Goal: Task Accomplishment & Management: Use online tool/utility

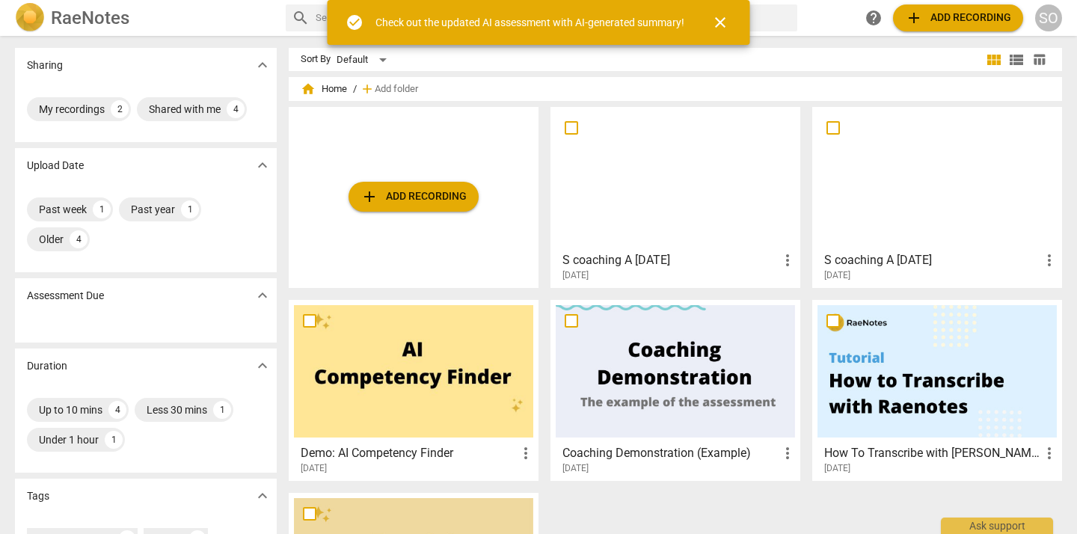
click at [646, 200] on div at bounding box center [675, 178] width 239 height 132
click at [646, 0] on html "RaeNotes search help add Add recording SO Sharing expand_more My recordings 2 S…" at bounding box center [538, 0] width 1077 height 0
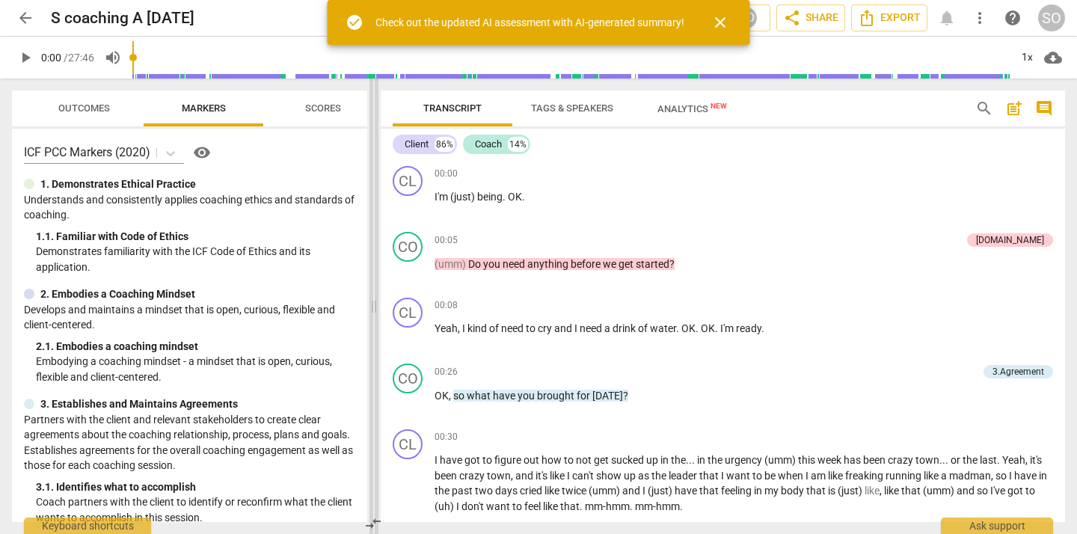
drag, startPoint x: 538, startPoint y: 215, endPoint x: 373, endPoint y: 212, distance: 165.3
click at [373, 209] on span at bounding box center [373, 306] width 9 height 455
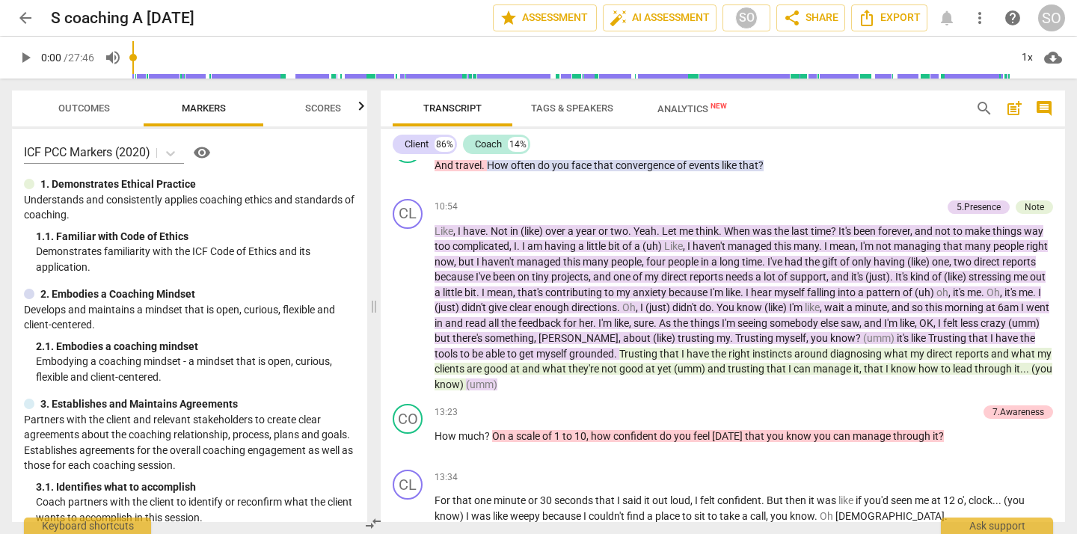
scroll to position [2174, 0]
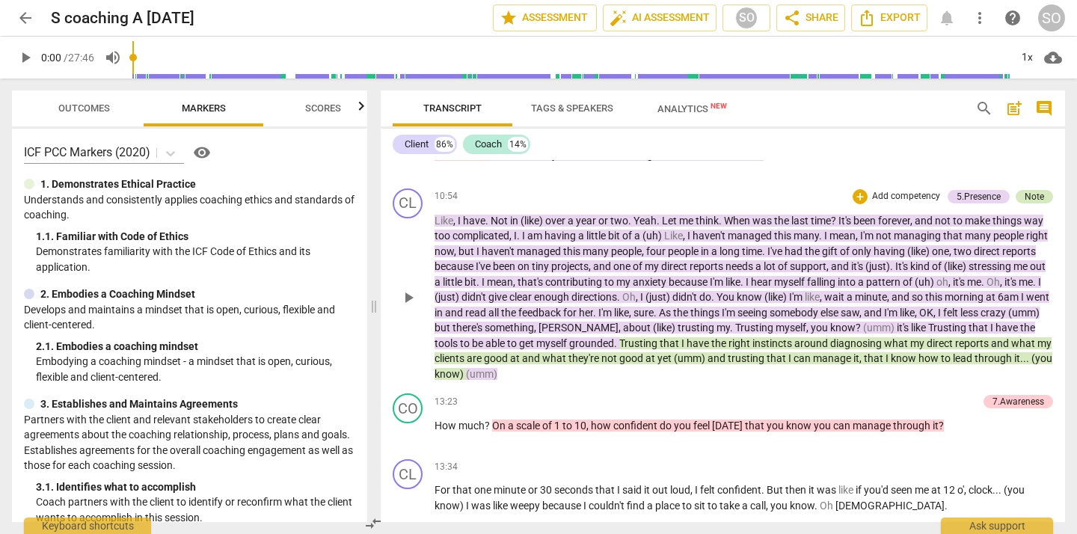
click at [1033, 196] on div "Note" at bounding box center [1033, 196] width 19 height 13
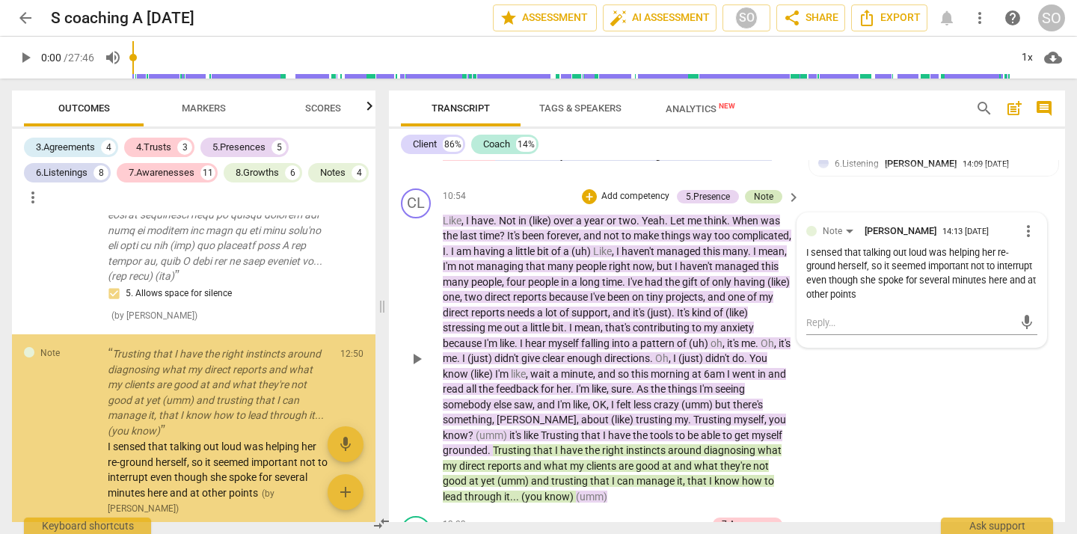
scroll to position [2219, 0]
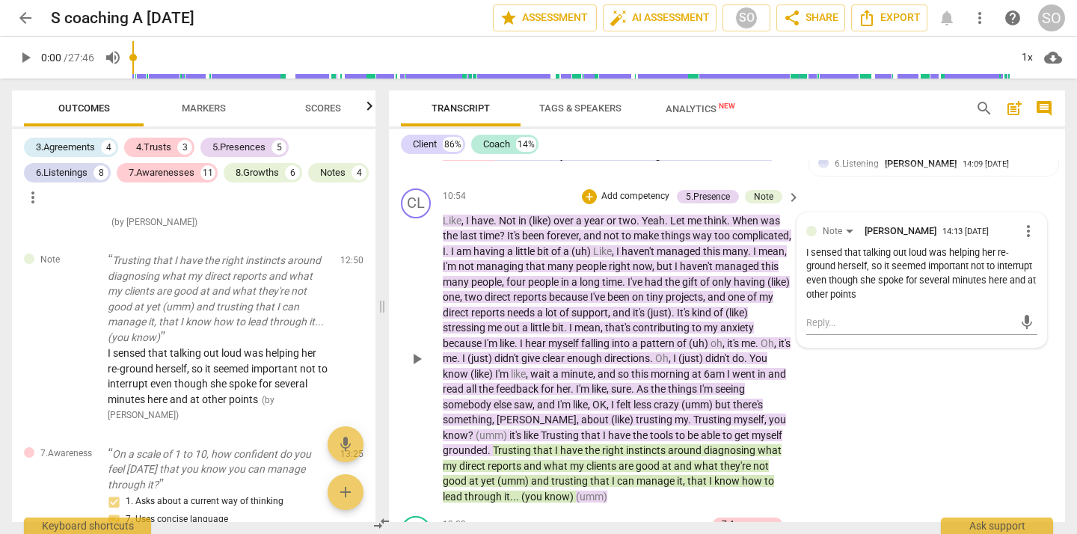
click at [612, 339] on span "falling" at bounding box center [596, 343] width 31 height 12
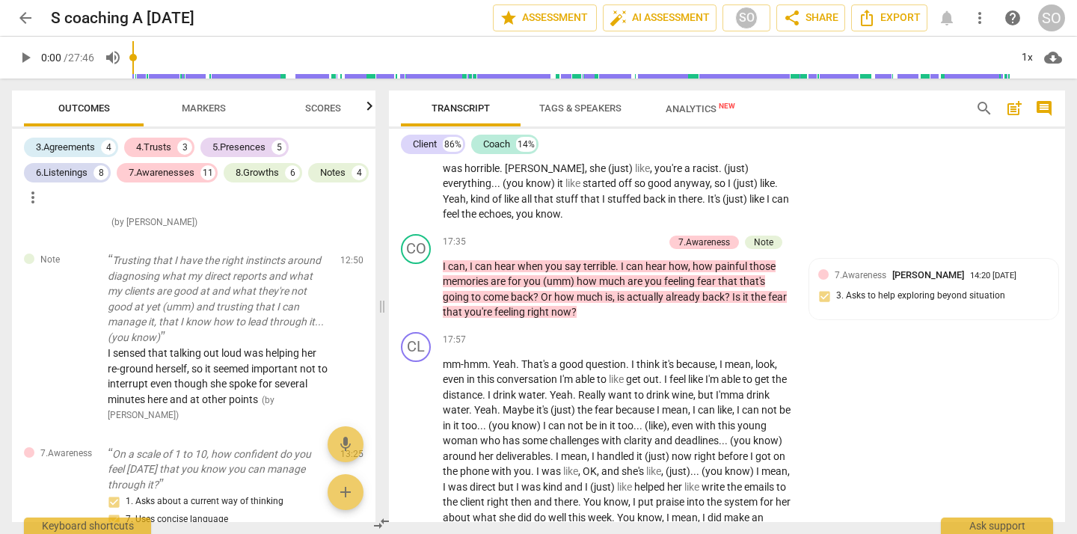
scroll to position [3893, 0]
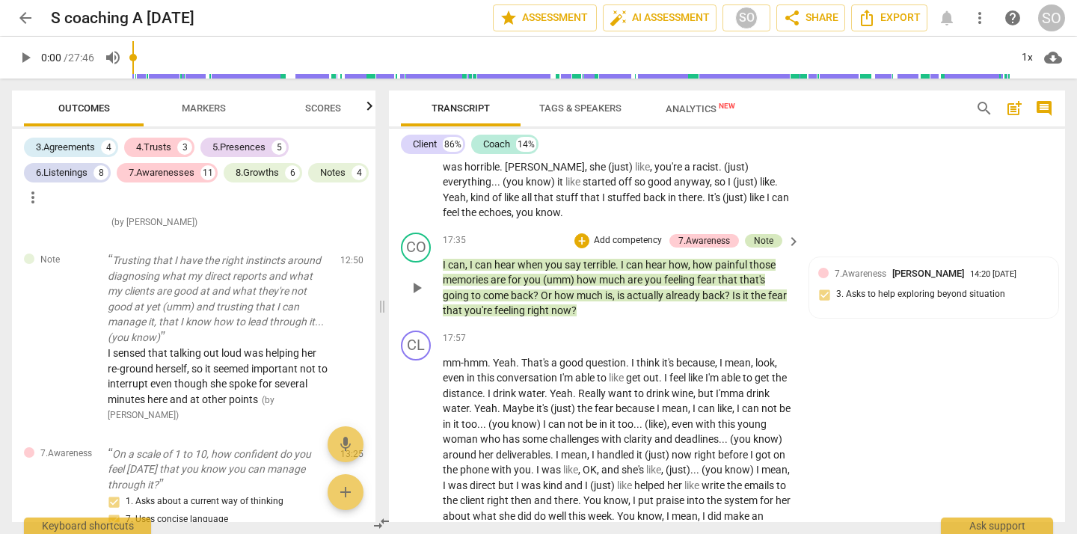
click at [766, 248] on div "Note" at bounding box center [763, 240] width 19 height 13
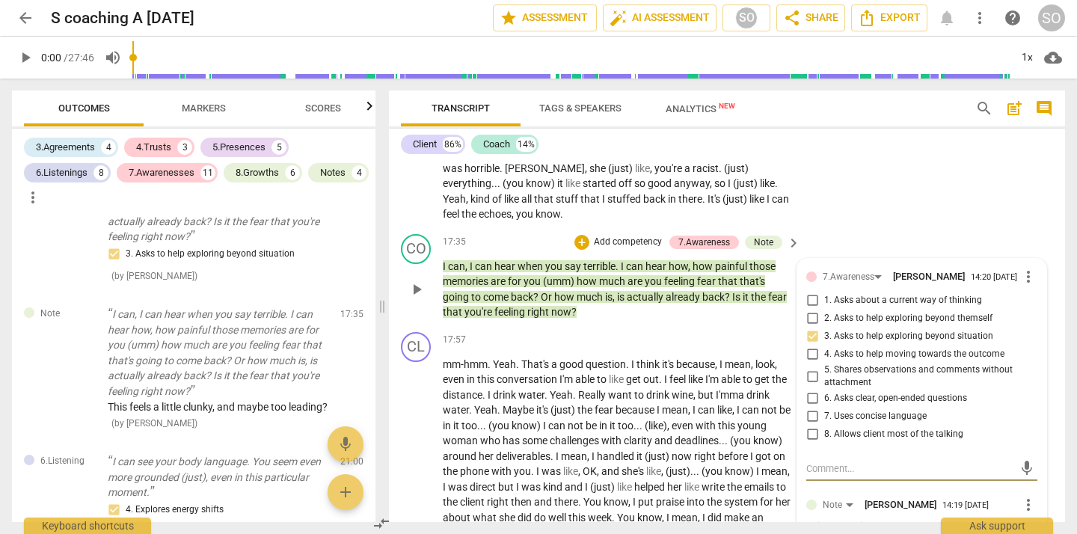
scroll to position [3885, 0]
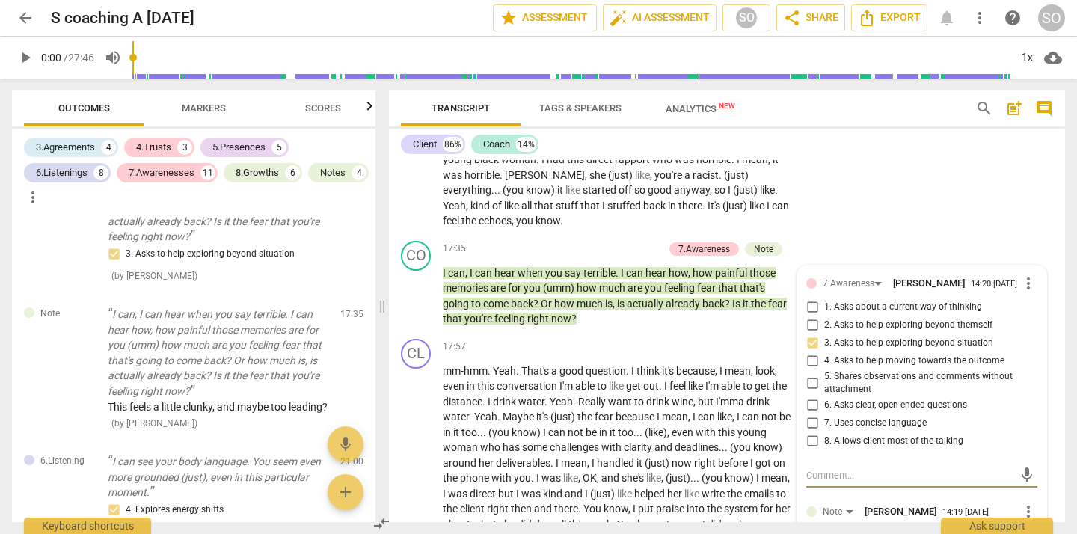
click at [910, 196] on div "CL play_arrow pause 15:59 + Add competency keyboard_arrow_right It's terrible .…" at bounding box center [727, 124] width 676 height 221
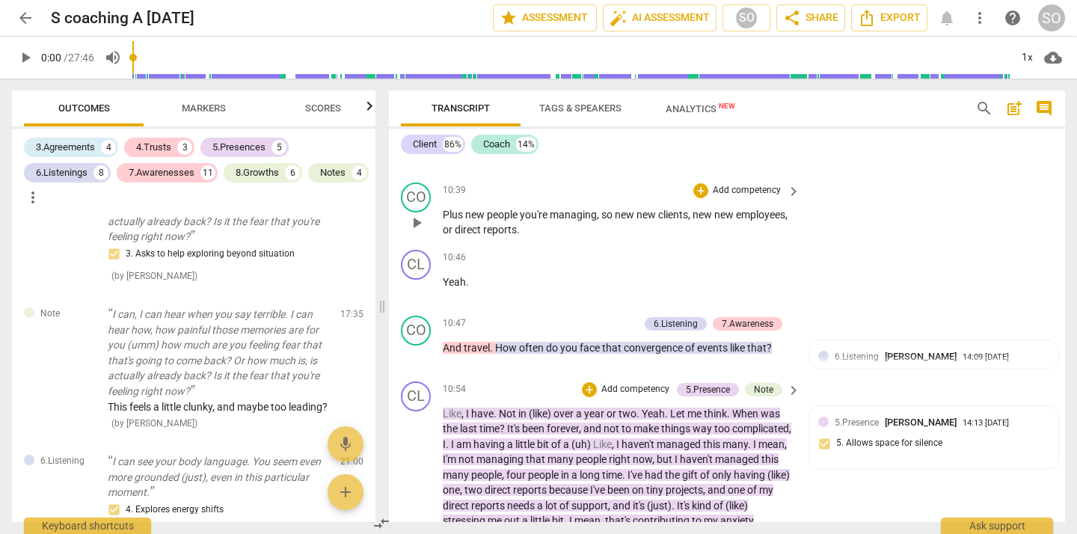
scroll to position [2399, 0]
